Goal: Task Accomplishment & Management: Use online tool/utility

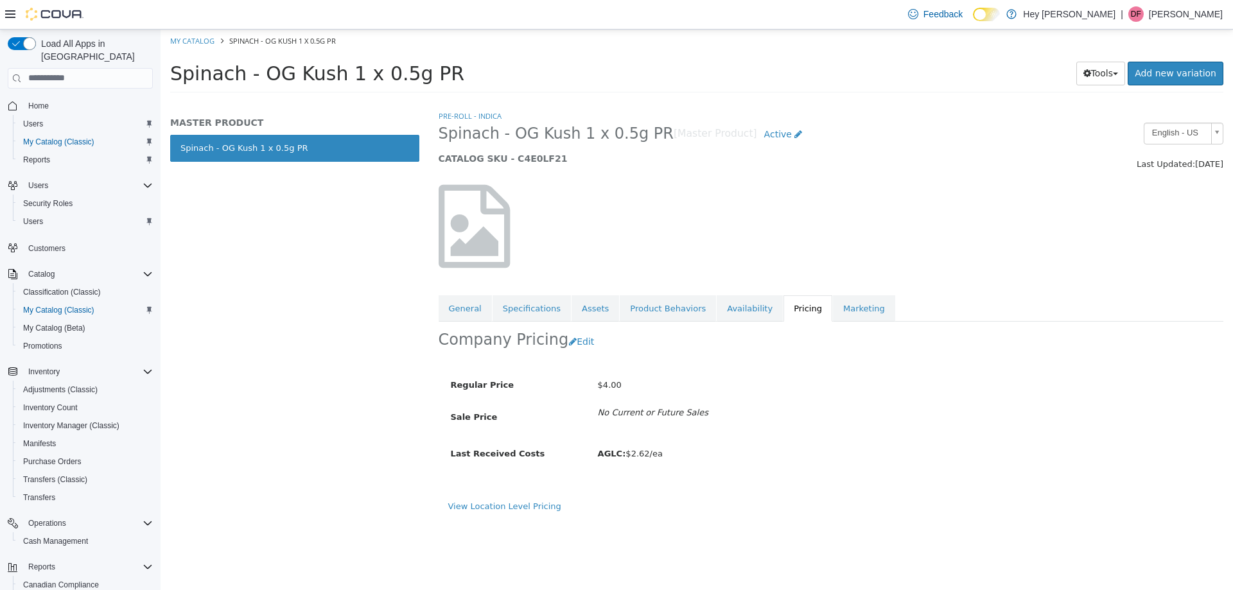
scroll to position [64, 0]
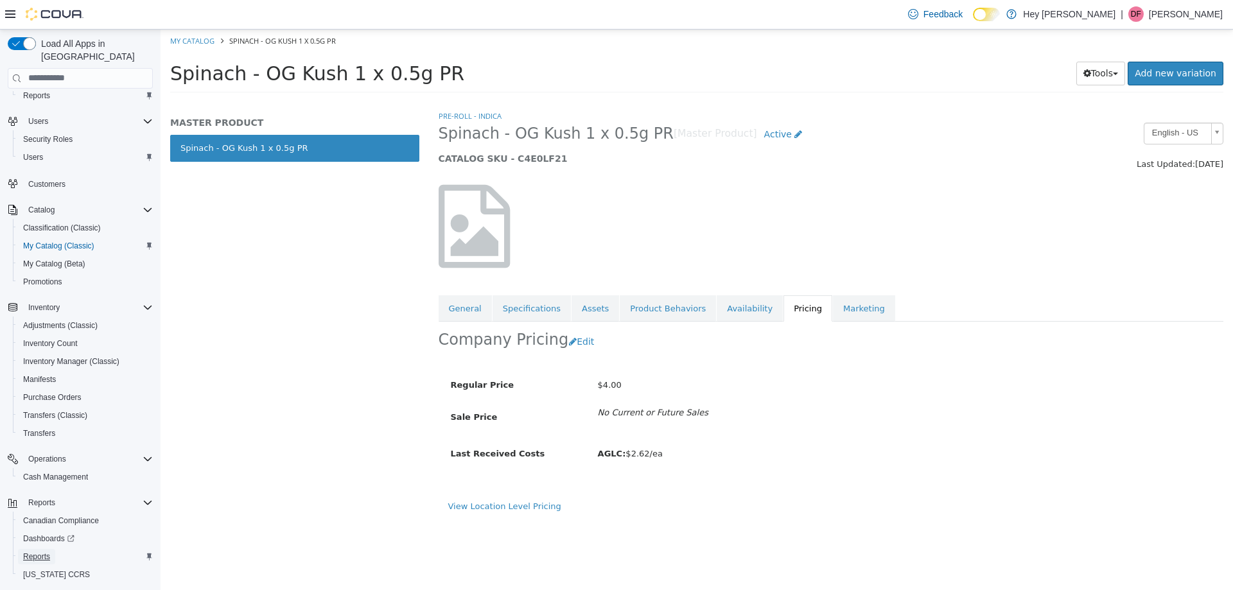
click at [34, 551] on span "Reports" at bounding box center [36, 556] width 27 height 10
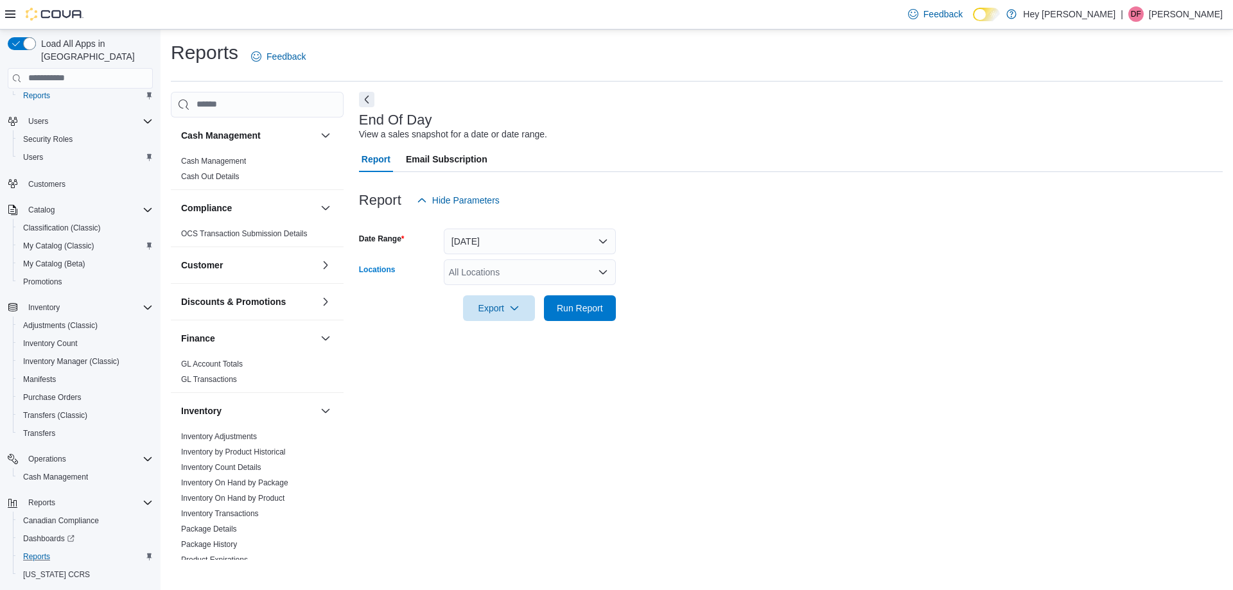
click at [551, 266] on div "All Locations" at bounding box center [530, 272] width 172 height 26
click at [555, 336] on span "[STREET_ADDRESS]" at bounding box center [515, 331] width 89 height 13
drag, startPoint x: 555, startPoint y: 425, endPoint x: 558, endPoint y: 343, distance: 81.6
click at [555, 424] on div "End Of Day View a sales snapshot for a date or date range. Report Email Subscri…" at bounding box center [790, 326] width 863 height 468
click at [563, 304] on span "Run Report" at bounding box center [580, 307] width 46 height 13
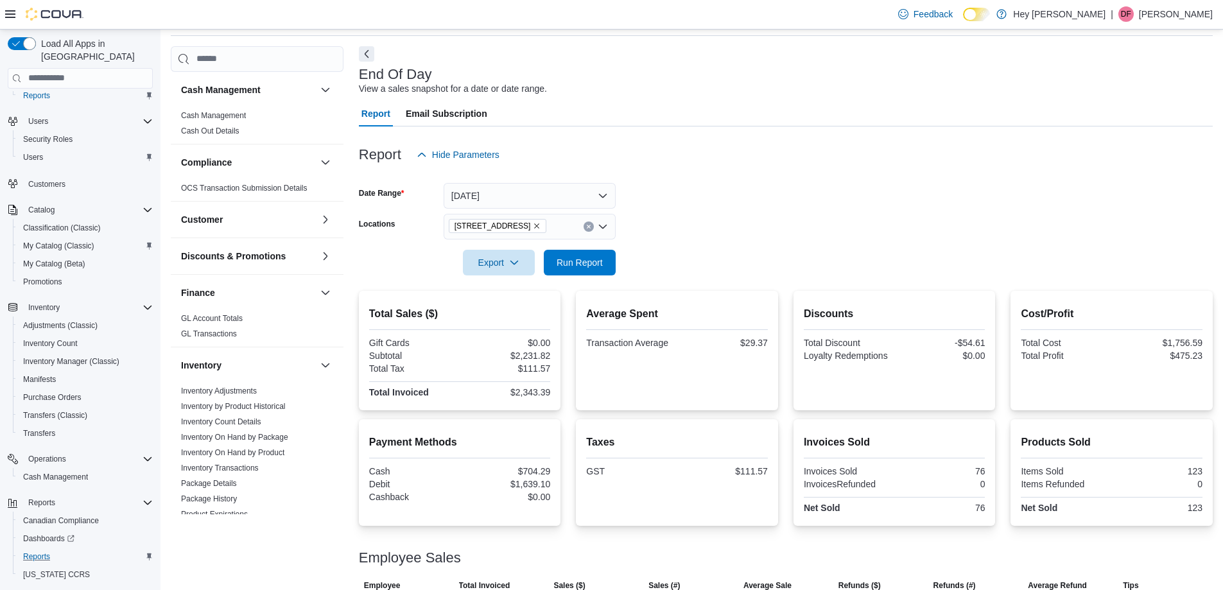
scroll to position [64, 0]
